Goal: Transaction & Acquisition: Download file/media

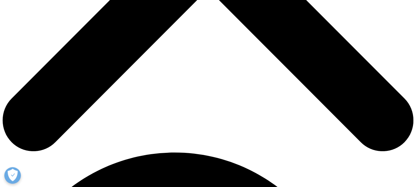
scroll to position [650, 391]
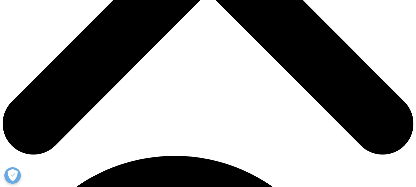
scroll to position [270, 0]
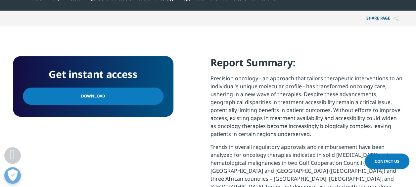
click at [102, 99] on link "Download" at bounding box center [93, 95] width 141 height 17
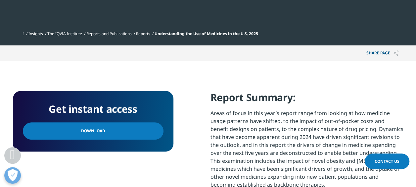
scroll to position [231, 0]
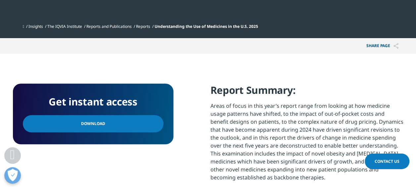
click at [110, 125] on link "Download" at bounding box center [93, 123] width 141 height 17
